Goal: Task Accomplishment & Management: Complete application form

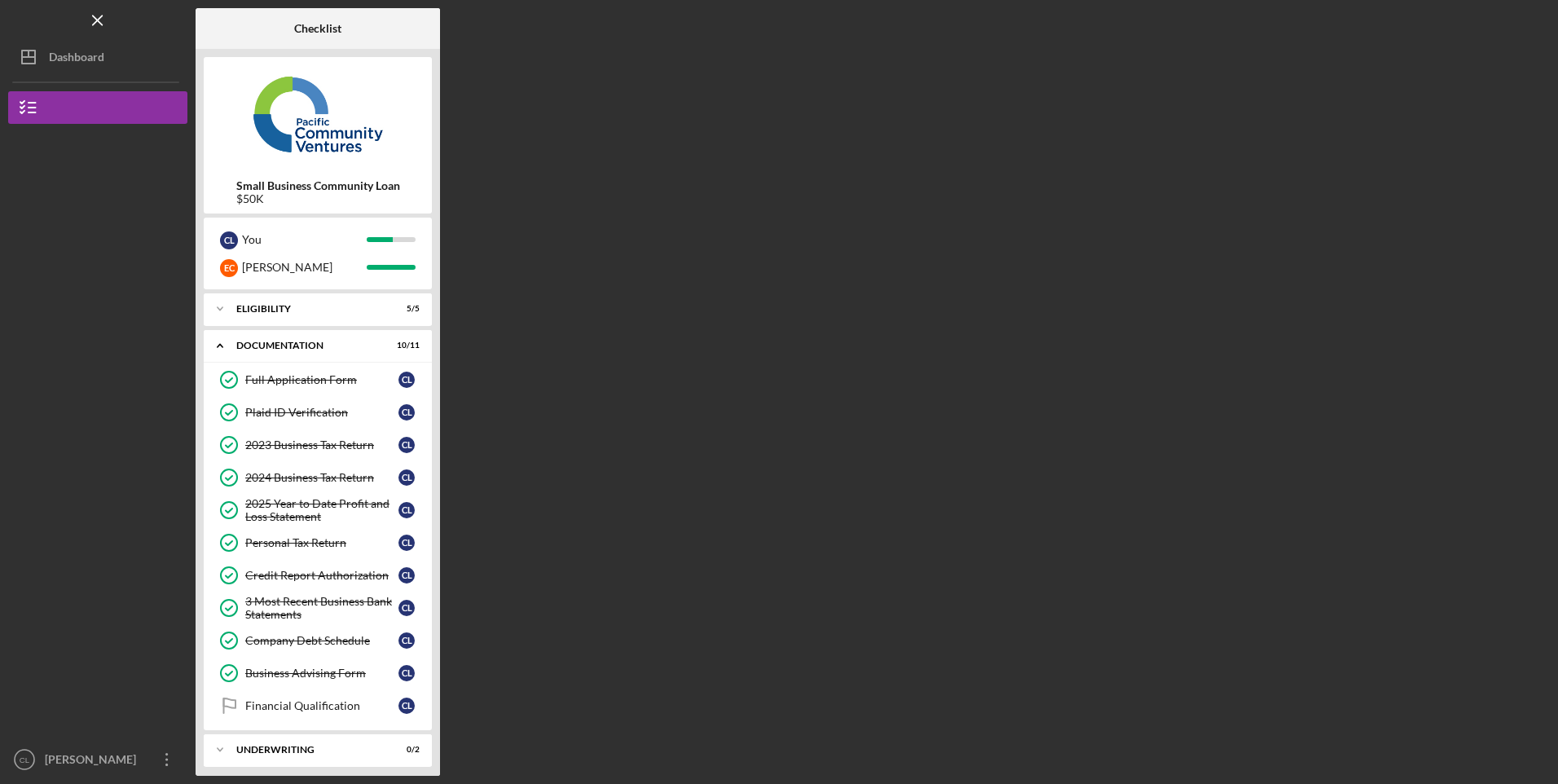
click at [327, 640] on div "Company Debt Schedule" at bounding box center [321, 640] width 153 height 13
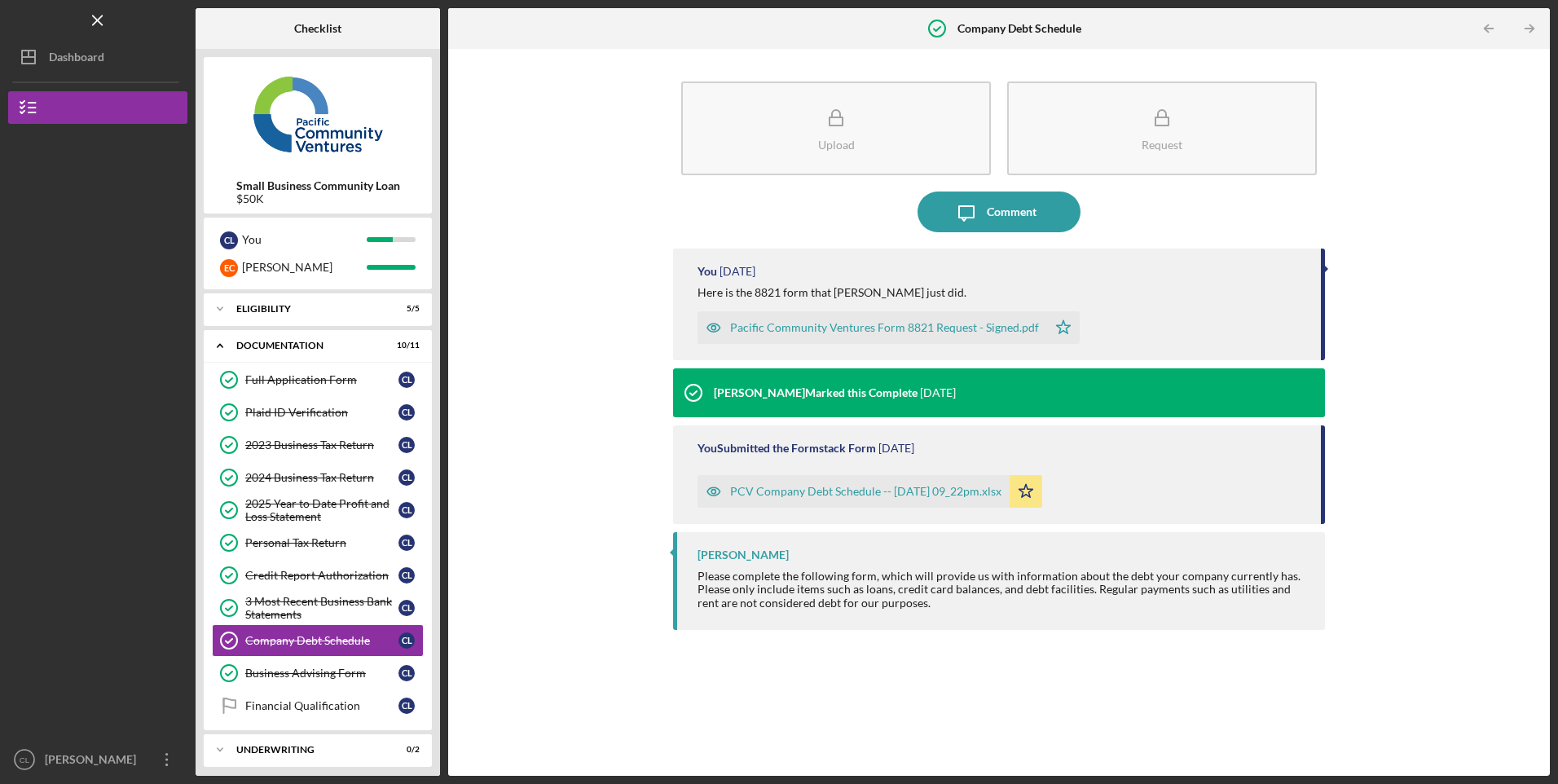
click at [797, 492] on div "PCV Company Debt Schedule -- [DATE] 09_22pm.xlsx" at bounding box center [865, 491] width 272 height 13
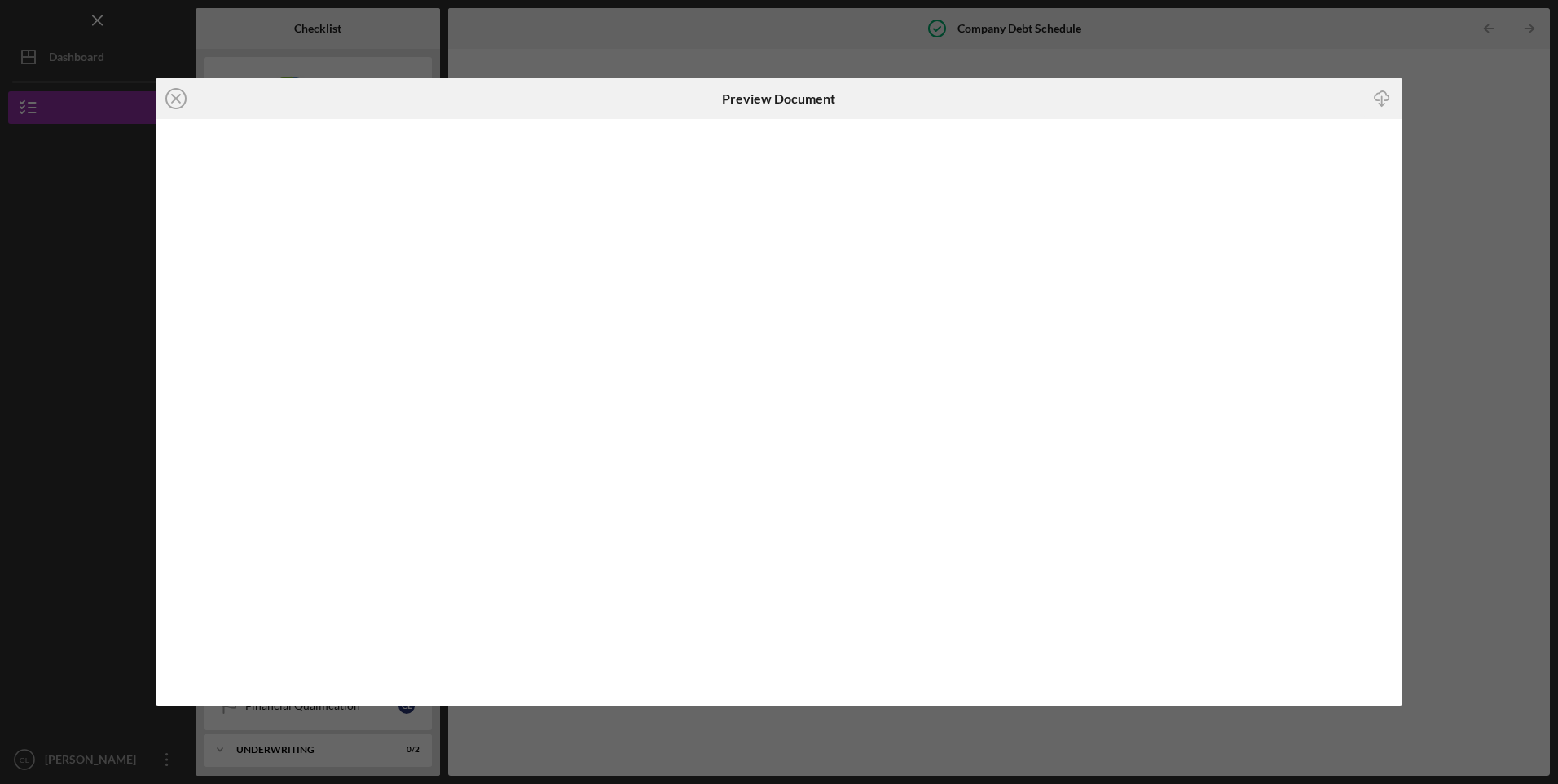
click at [171, 99] on icon "Icon/Close" at bounding box center [176, 99] width 41 height 41
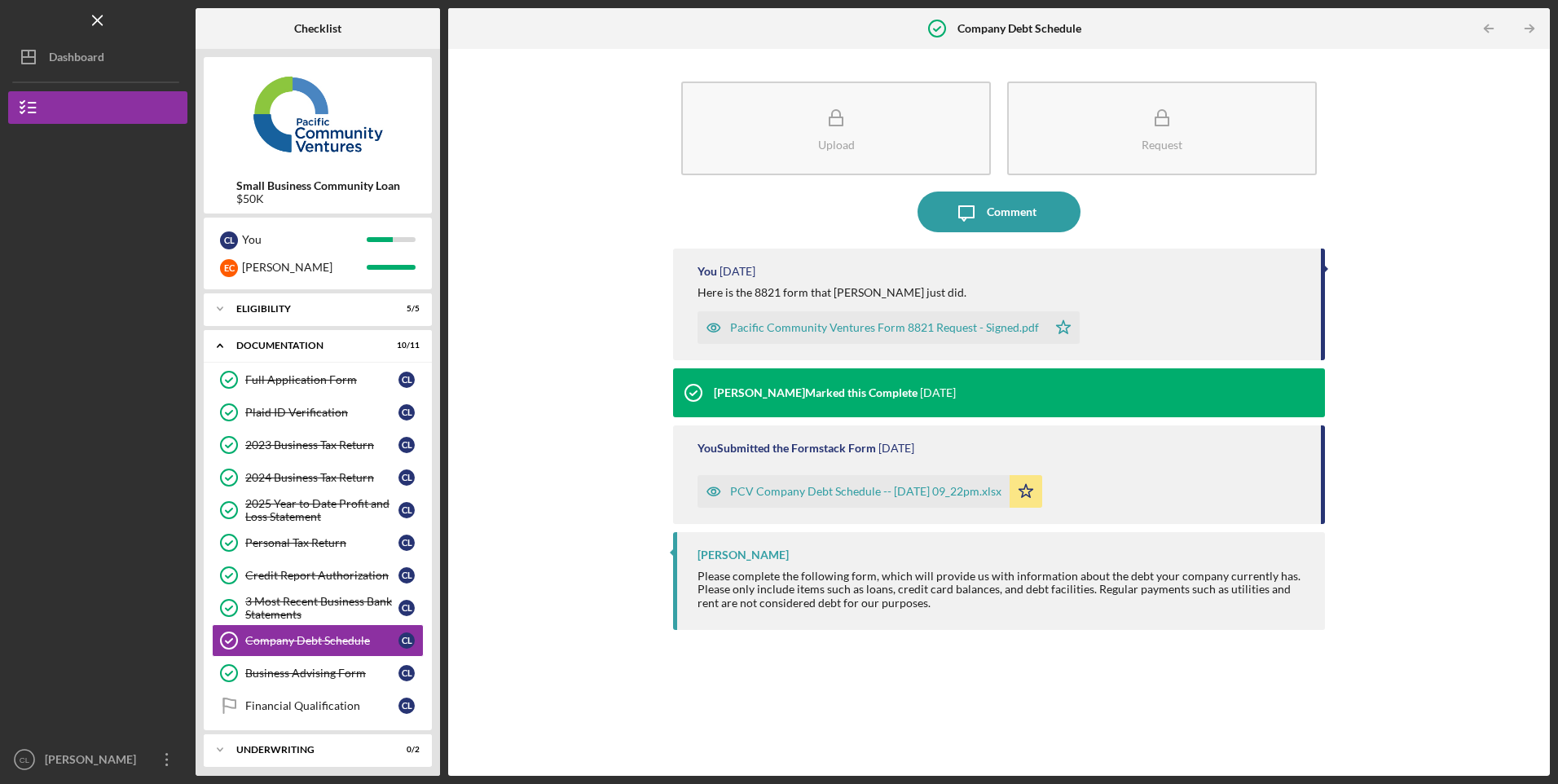
click at [325, 604] on div "3 Most Recent Business Bank Statements" at bounding box center [321, 608] width 153 height 26
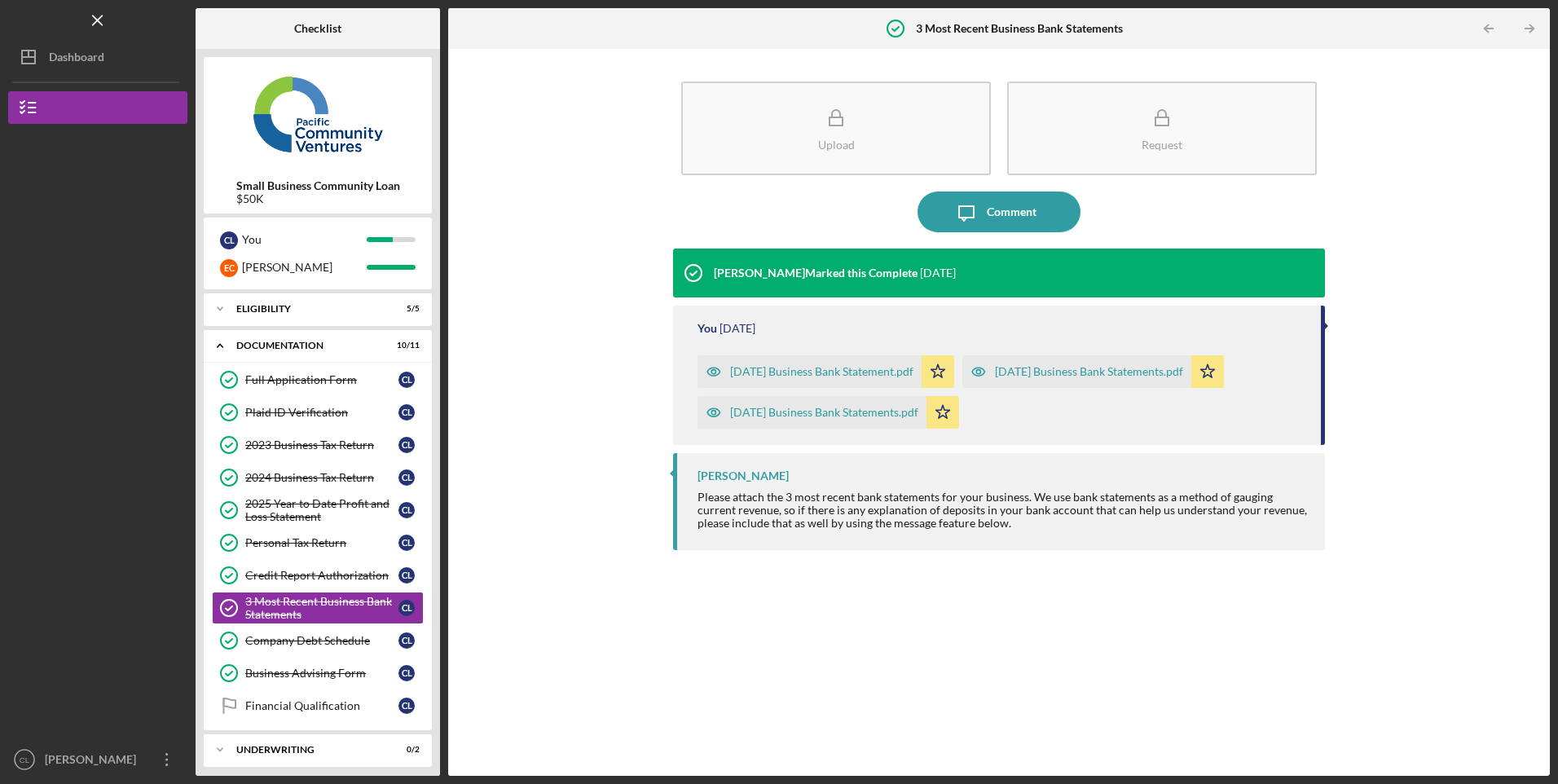
click at [72, 757] on div "[PERSON_NAME]" at bounding box center [93, 761] width 106 height 37
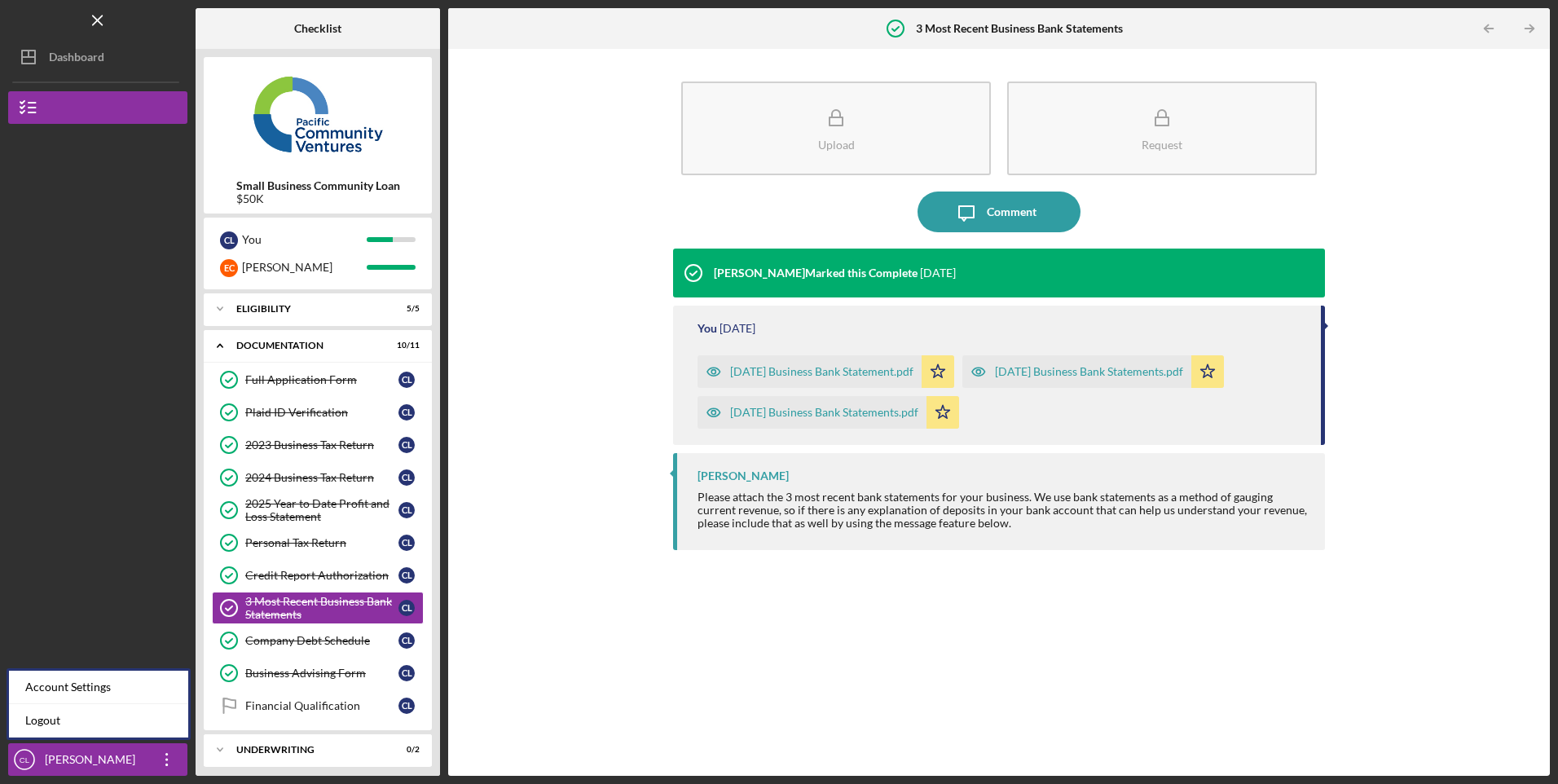
click at [59, 723] on link "Logout" at bounding box center [98, 720] width 179 height 33
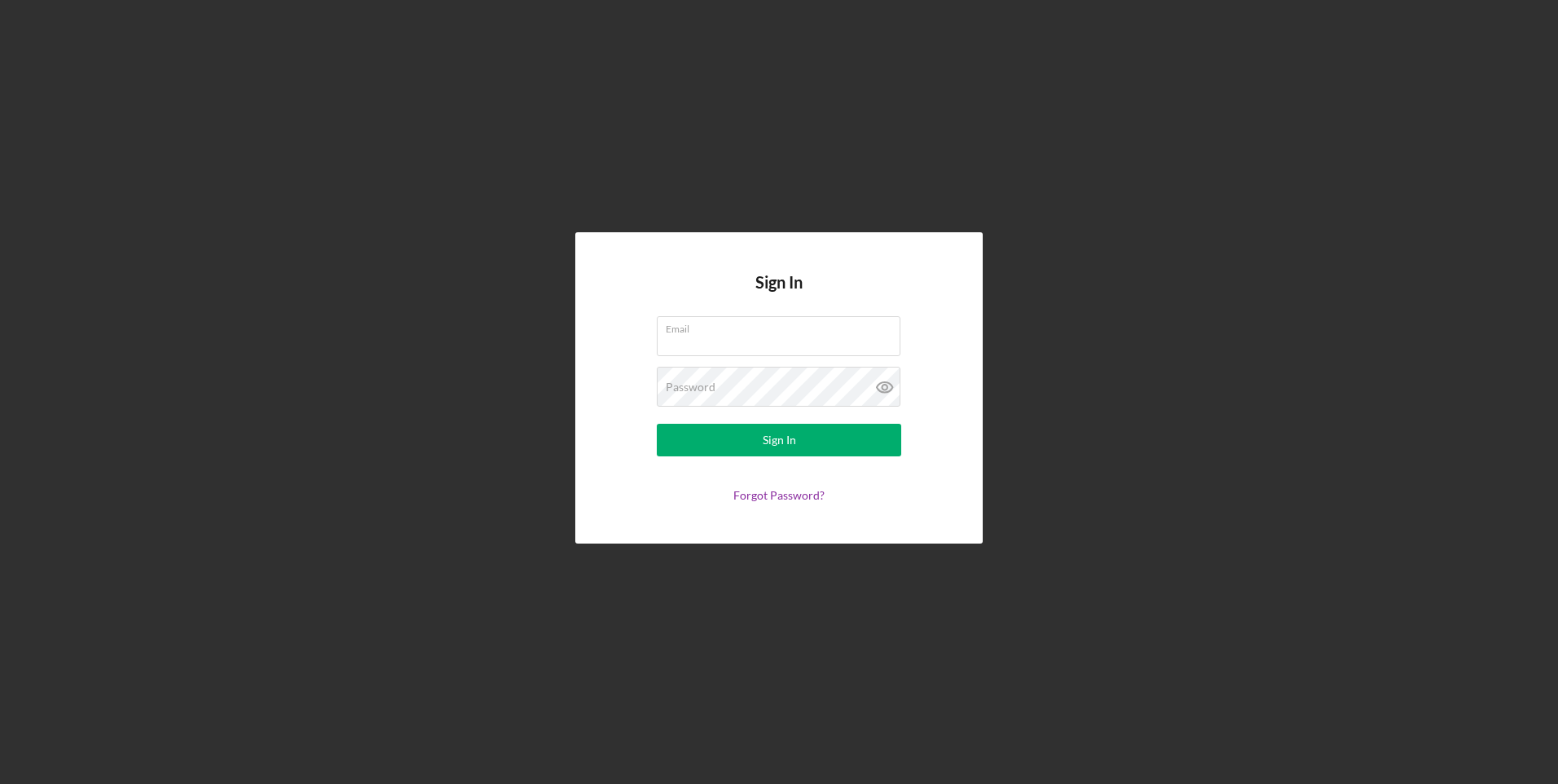
type input "[EMAIL_ADDRESS][DOMAIN_NAME]"
